Goal: Task Accomplishment & Management: Use online tool/utility

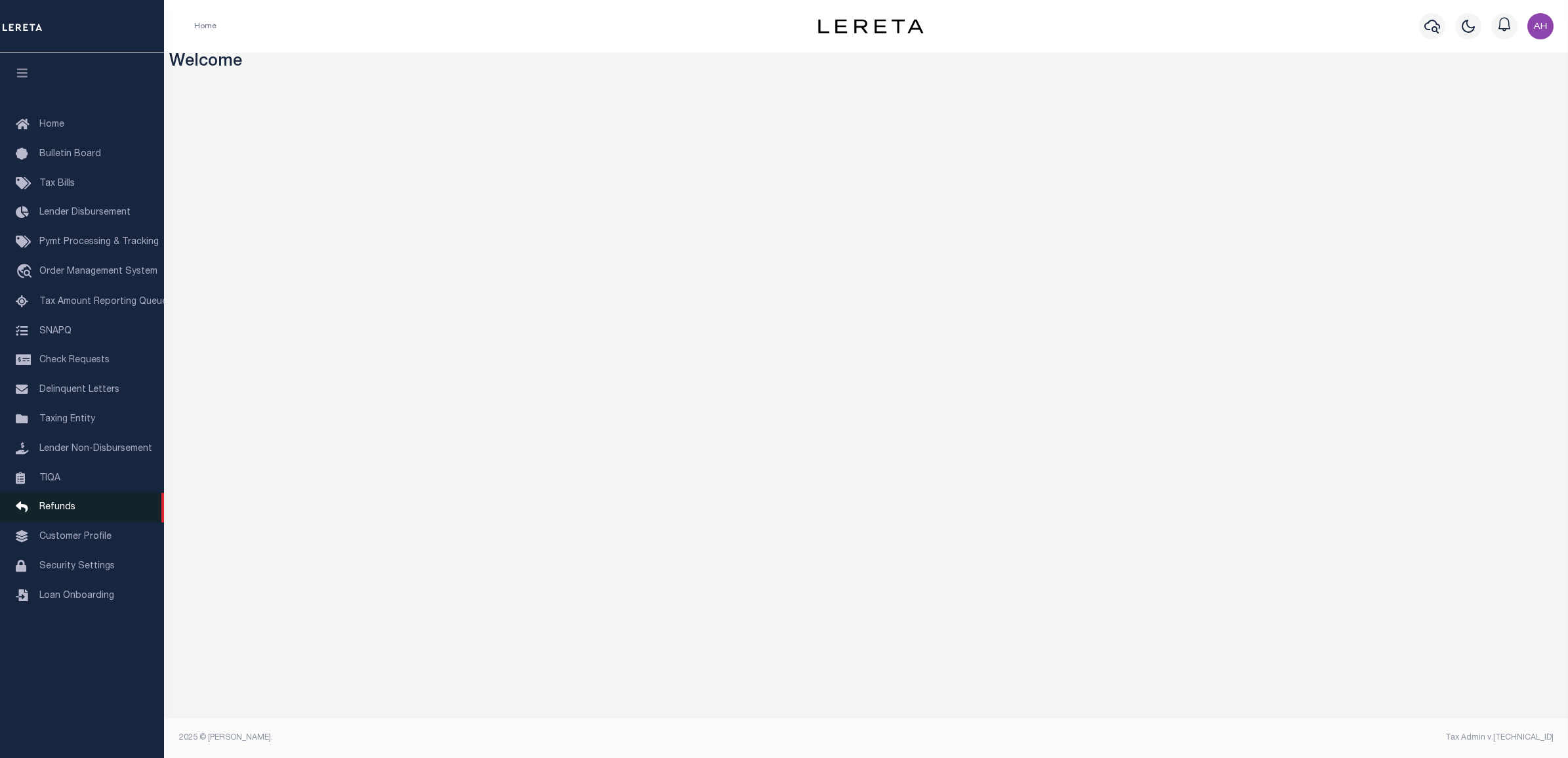
click at [44, 504] on link "Refunds" at bounding box center [82, 507] width 164 height 29
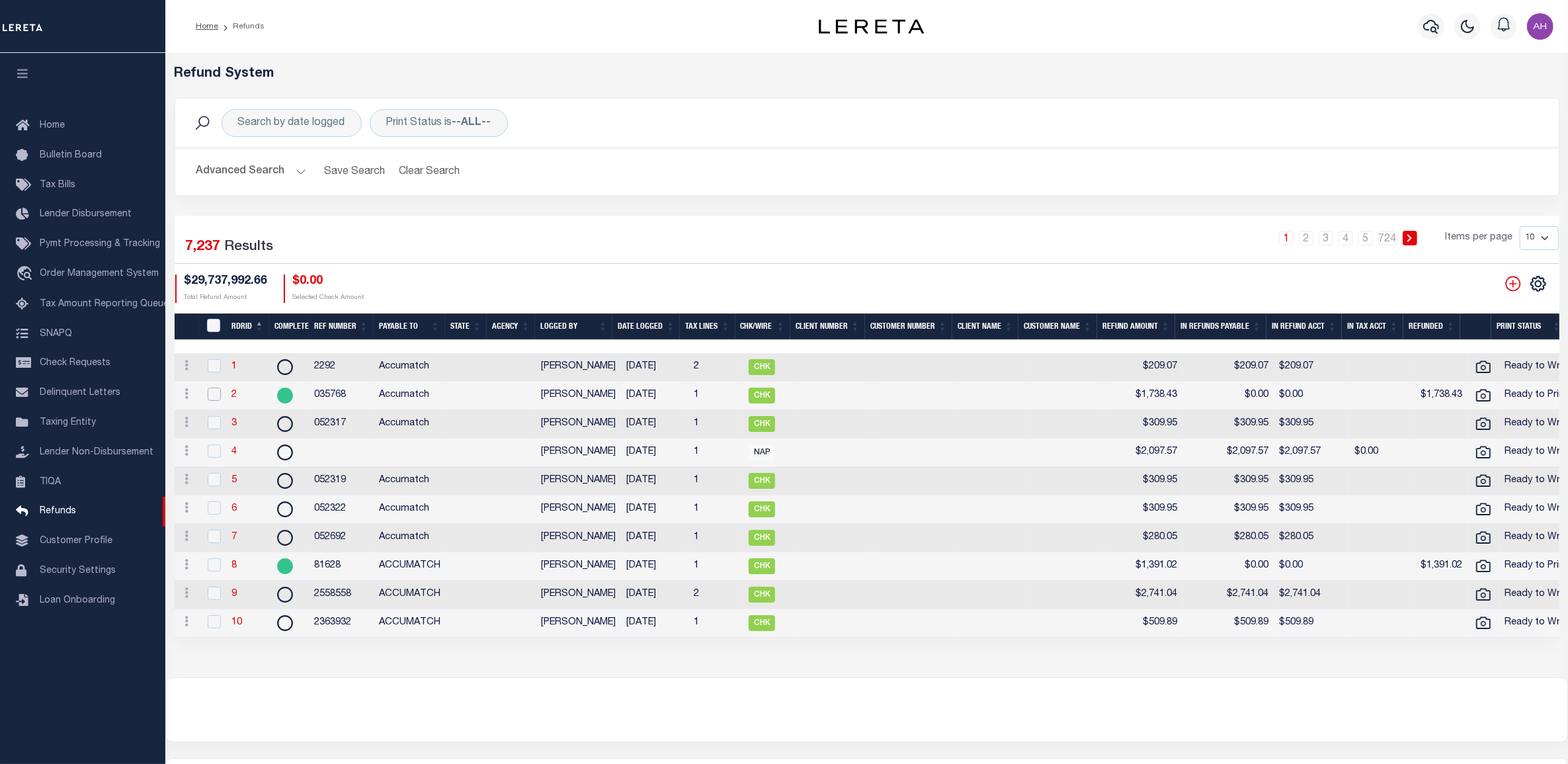
click at [211, 397] on input "checkbox" at bounding box center [214, 394] width 13 height 13
checkbox input "true"
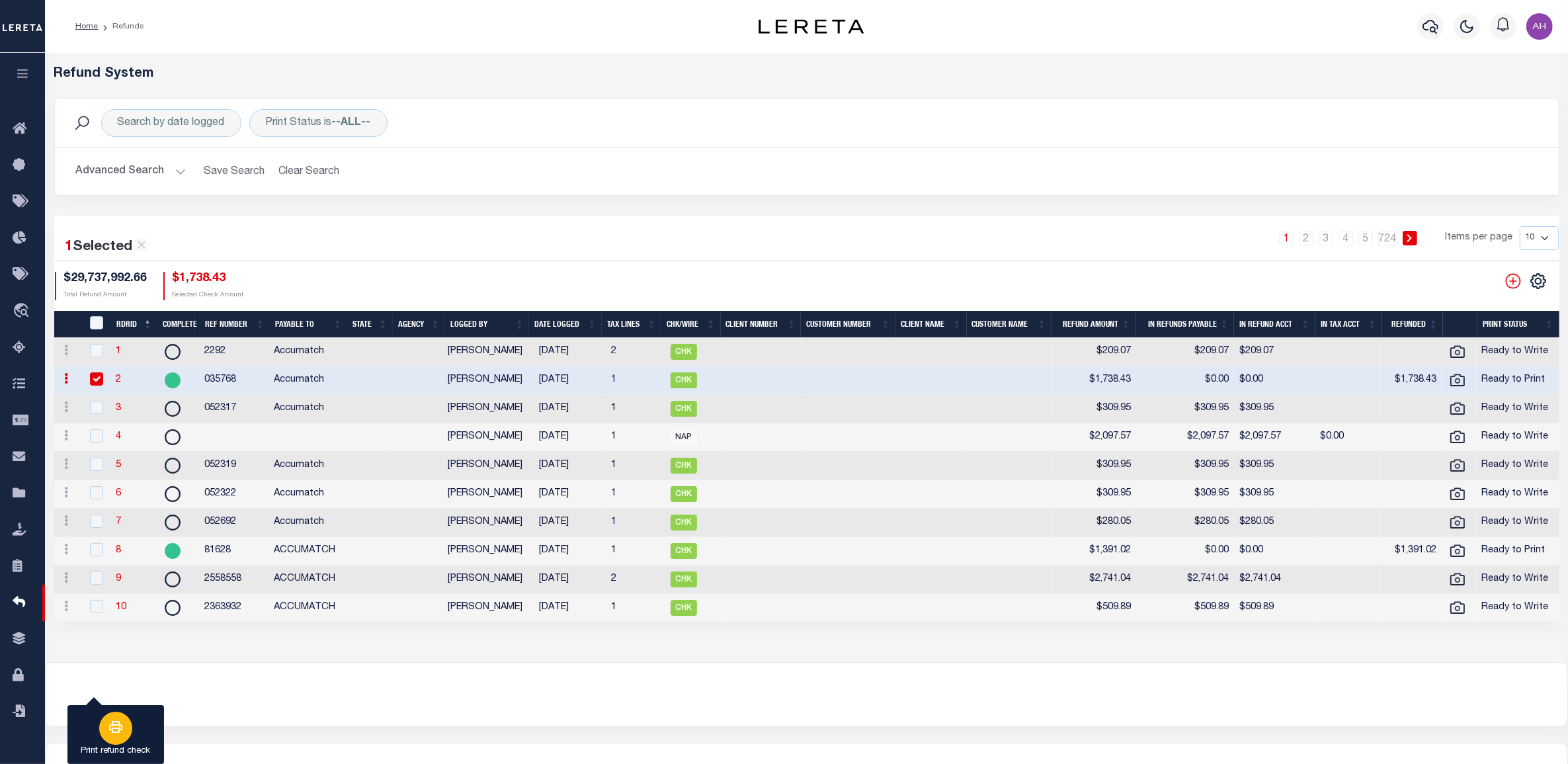
click at [118, 722] on icon "button" at bounding box center [116, 727] width 16 height 16
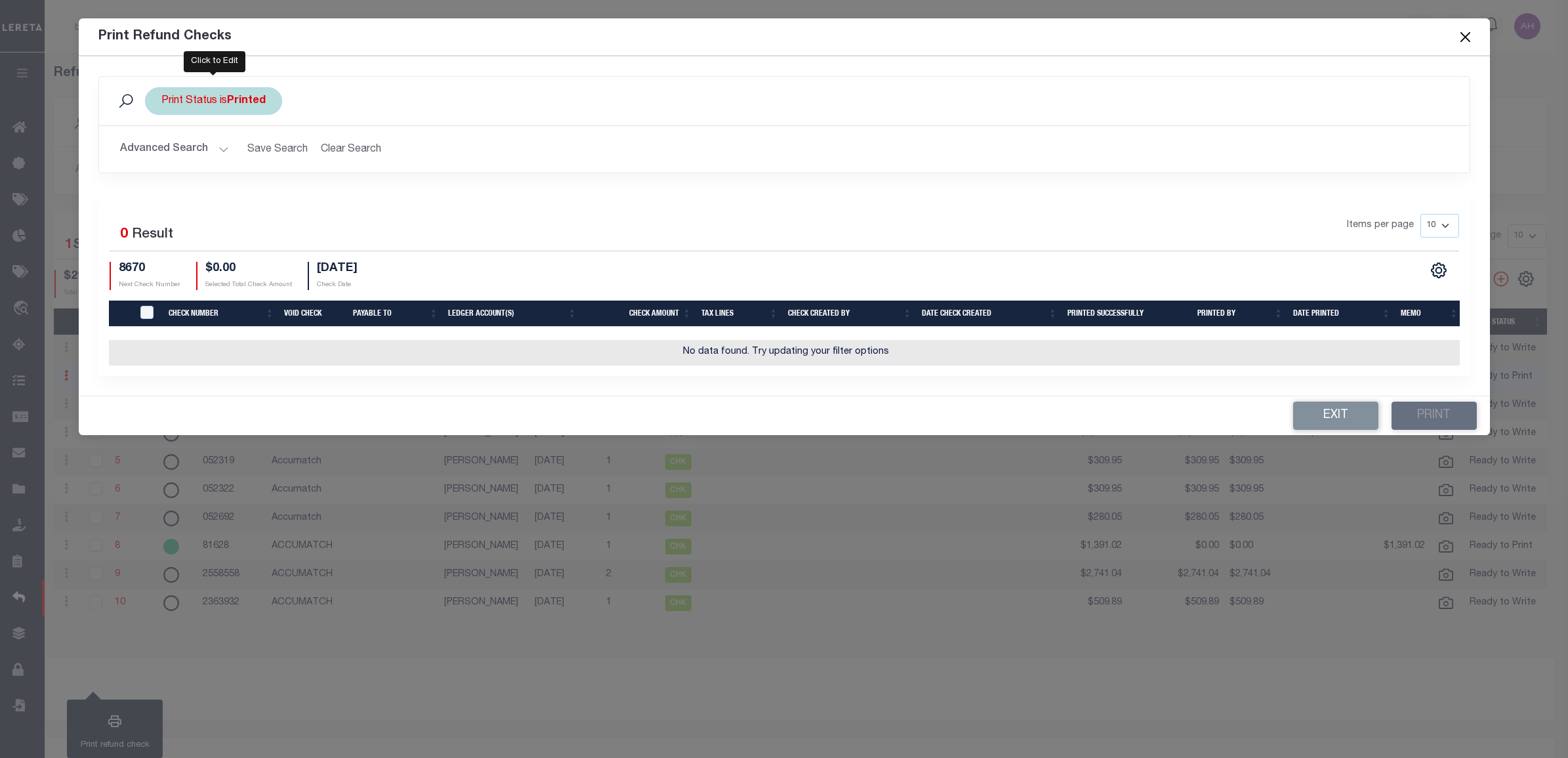
click at [217, 96] on div "Print Status is Printed" at bounding box center [213, 101] width 137 height 28
drag, startPoint x: 198, startPoint y: 165, endPoint x: 197, endPoint y: 178, distance: 13.0
click at [198, 165] on select "Printed Not Printed" at bounding box center [258, 165] width 193 height 25
select select "false"
click at [162, 153] on select "Printed Not Printed" at bounding box center [258, 165] width 193 height 25
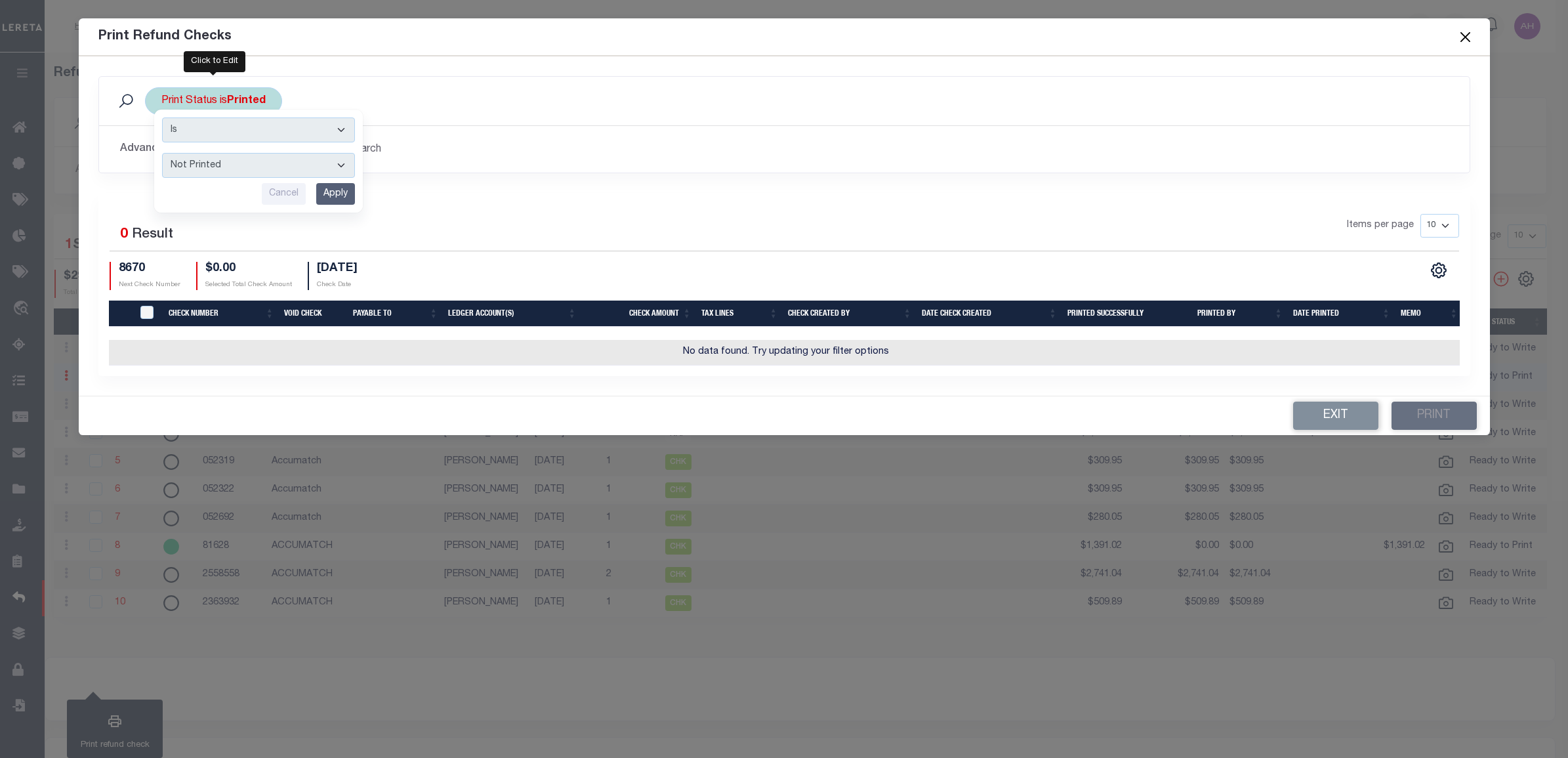
click at [332, 179] on div "Is Contains Printed Not Printed Cancel Apply" at bounding box center [258, 161] width 209 height 103
click at [330, 192] on input "Apply" at bounding box center [336, 194] width 39 height 21
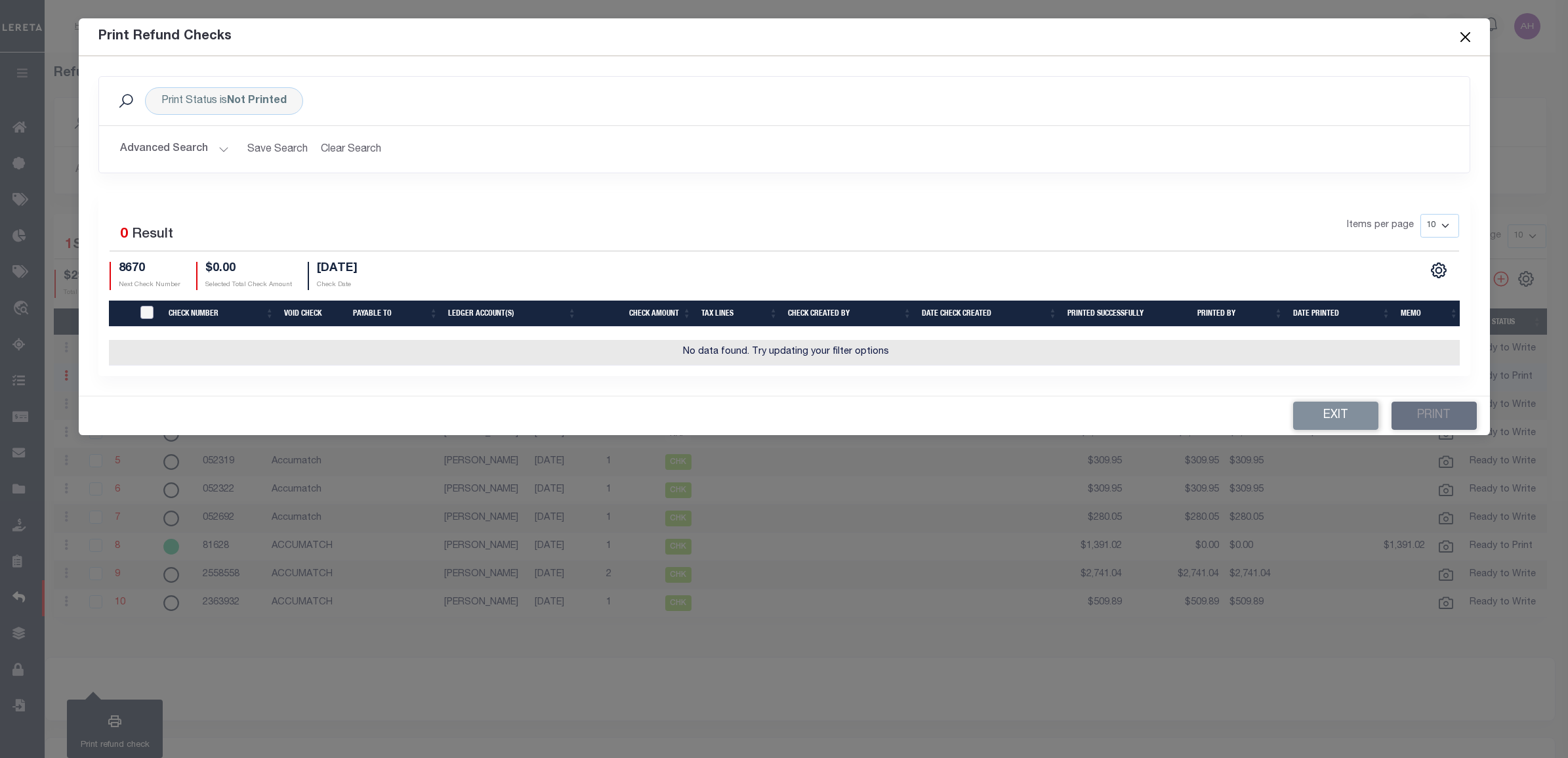
click at [152, 316] on input "TIQA Select" at bounding box center [147, 312] width 13 height 13
checkbox input "false"
click at [139, 349] on td "No data found. Try updating your filter options" at bounding box center [786, 353] width 1355 height 26
click at [1363, 424] on button "Exit" at bounding box center [1336, 416] width 86 height 29
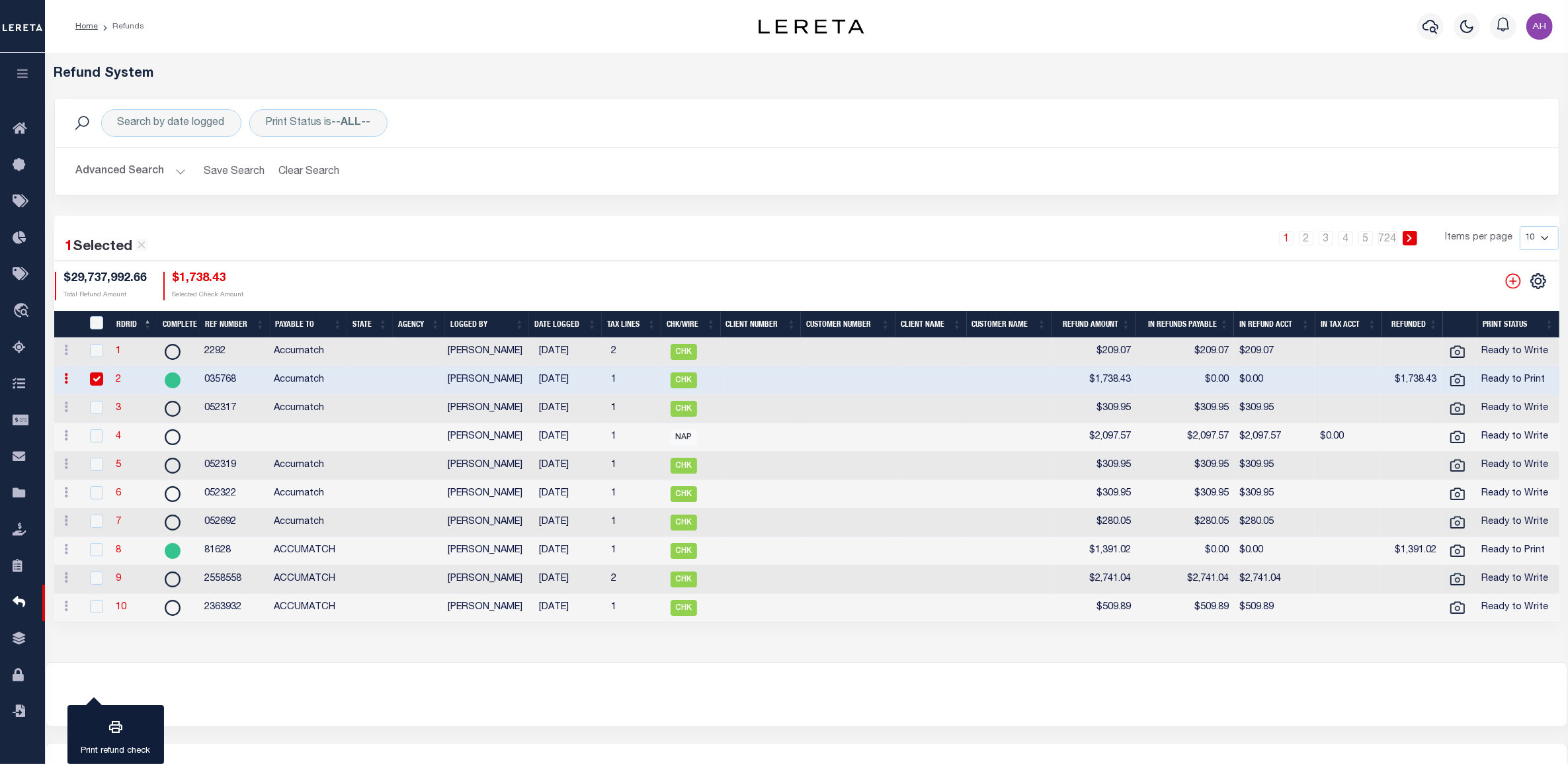
click at [209, 379] on td "035768" at bounding box center [234, 381] width 70 height 29
checkbox input "false"
